Goal: Consume media (video, audio): Consume media (video, audio)

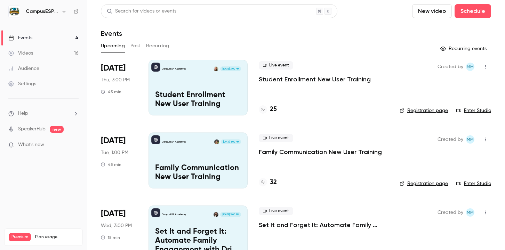
click at [47, 55] on link "Videos 16" at bounding box center [43, 53] width 87 height 15
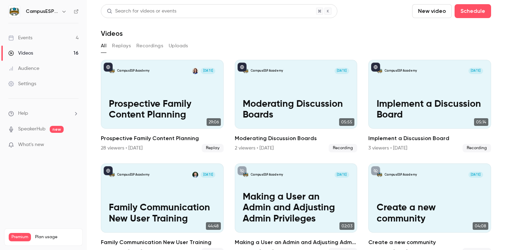
click at [63, 39] on link "Events 4" at bounding box center [43, 37] width 87 height 15
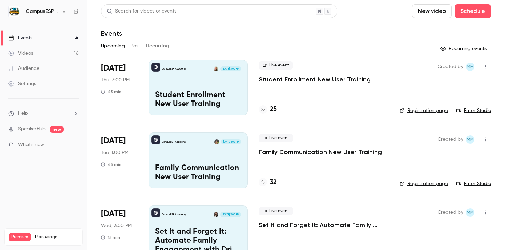
click at [132, 43] on button "Past" at bounding box center [135, 45] width 10 height 11
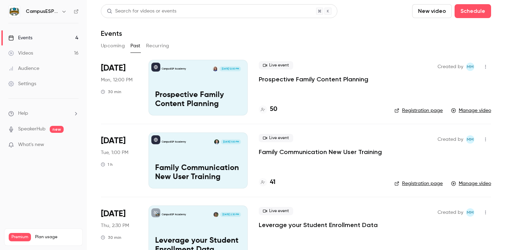
click at [60, 7] on div "CampusESP Academy" at bounding box center [43, 12] width 70 height 12
click at [60, 12] on button "button" at bounding box center [64, 11] width 8 height 8
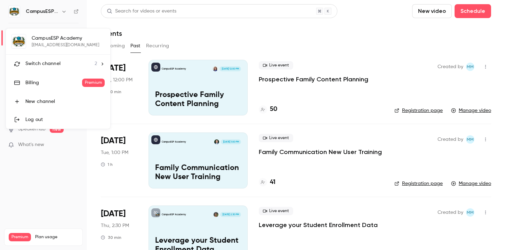
click at [59, 61] on span "Switch channel" at bounding box center [42, 63] width 35 height 7
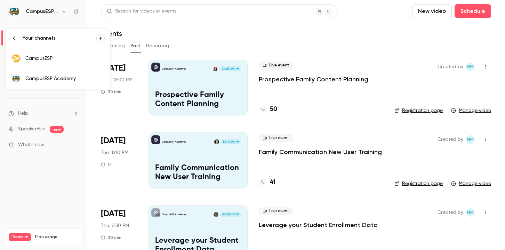
click at [62, 52] on link "CampusESP" at bounding box center [58, 58] width 104 height 20
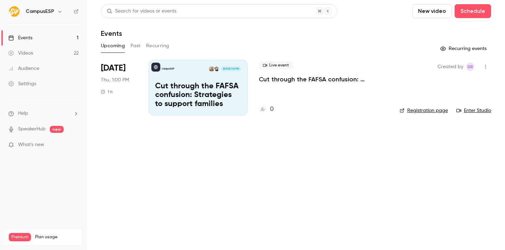
click at [51, 51] on link "Videos 22" at bounding box center [43, 53] width 87 height 15
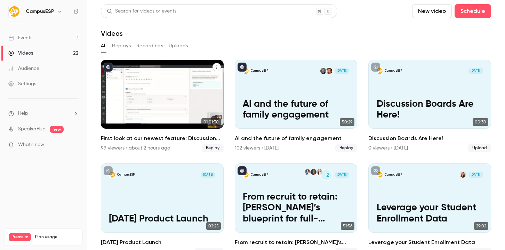
click at [146, 85] on div "CampusESP [DATE] First look at our newest feature: Discussion Boards!" at bounding box center [162, 94] width 123 height 69
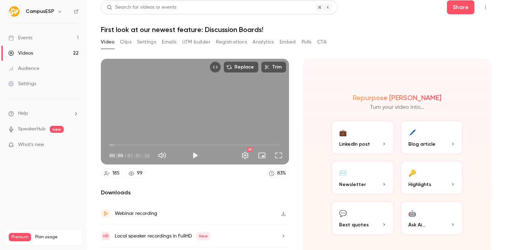
scroll to position [3, 0]
click at [191, 154] on button "Play" at bounding box center [195, 156] width 14 height 14
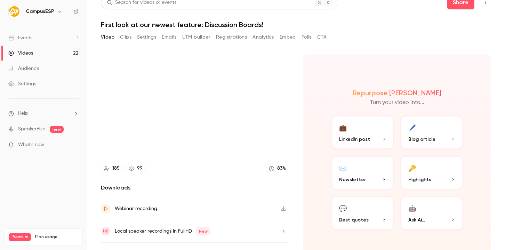
scroll to position [13, 0]
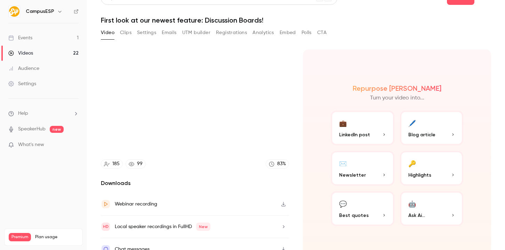
click at [253, 201] on div "Webinar recording" at bounding box center [195, 204] width 188 height 23
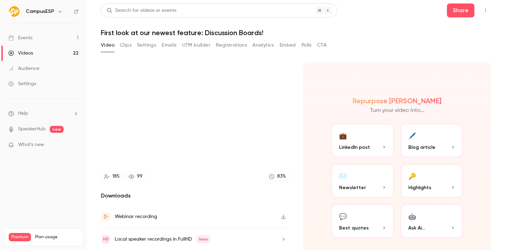
scroll to position [0, 0]
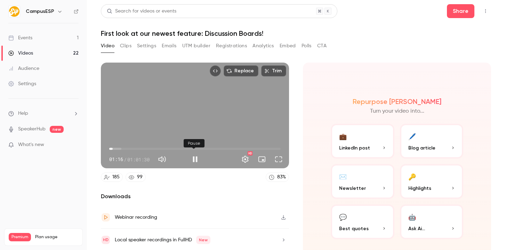
click at [196, 157] on button "Pause" at bounding box center [195, 159] width 14 height 14
type input "****"
click at [172, 47] on button "Emails" at bounding box center [169, 45] width 15 height 11
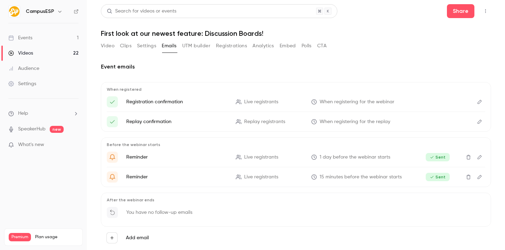
click at [185, 46] on button "UTM builder" at bounding box center [196, 45] width 28 height 11
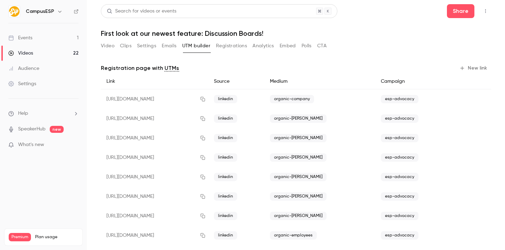
click at [234, 45] on button "Registrations" at bounding box center [231, 45] width 31 height 11
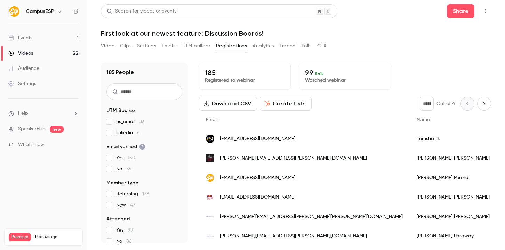
click at [260, 46] on button "Analytics" at bounding box center [263, 45] width 22 height 11
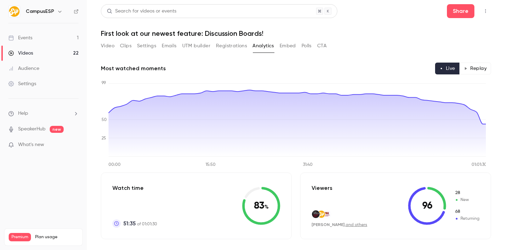
click at [289, 47] on button "Embed" at bounding box center [287, 45] width 16 height 11
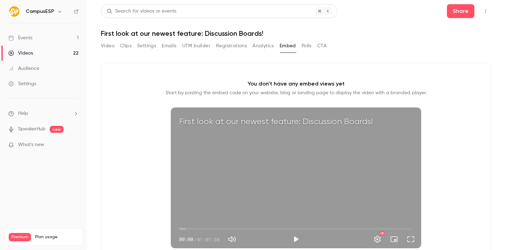
click at [106, 43] on button "Video" at bounding box center [108, 45] width 14 height 11
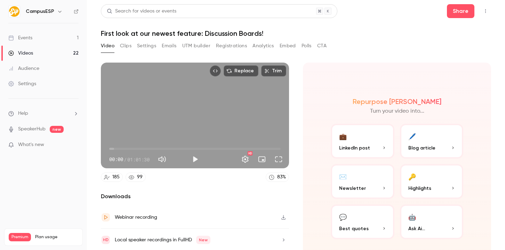
click at [277, 176] on div "83 %" at bounding box center [281, 176] width 9 height 7
